Goal: Task Accomplishment & Management: Use online tool/utility

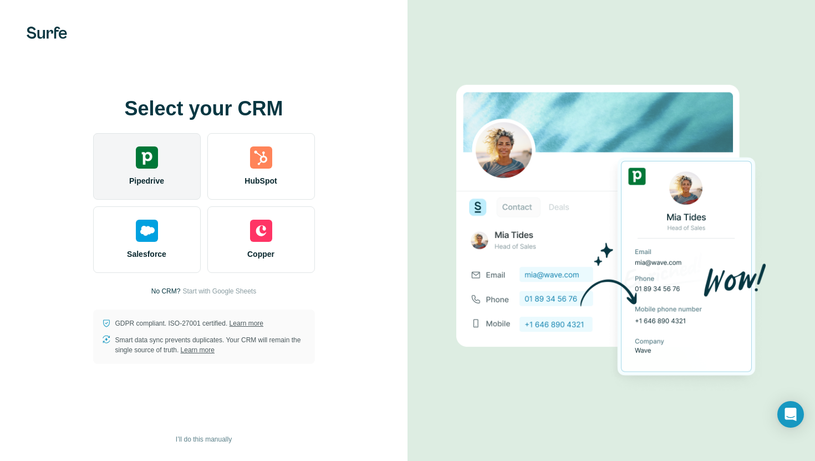
click at [163, 160] on div "Pipedrive" at bounding box center [147, 166] width 108 height 67
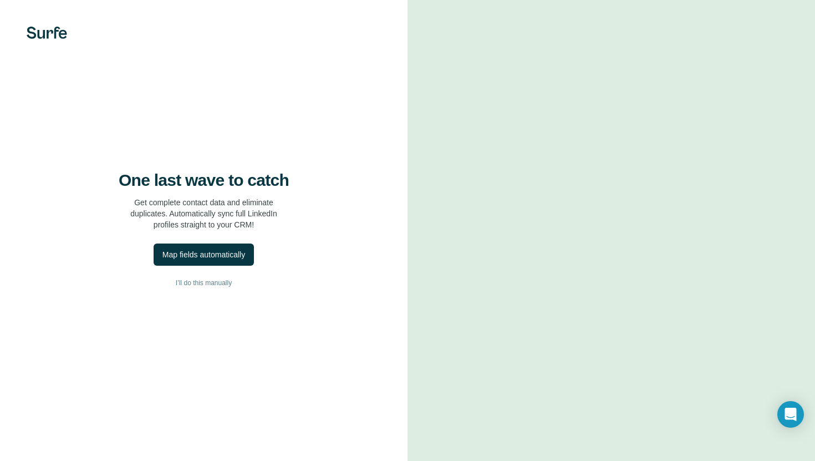
click at [349, 236] on div "One last wave to catch Get complete contact data and eliminate duplicates. Auto…" at bounding box center [203, 230] width 407 height 461
